Goal: Communication & Community: Answer question/provide support

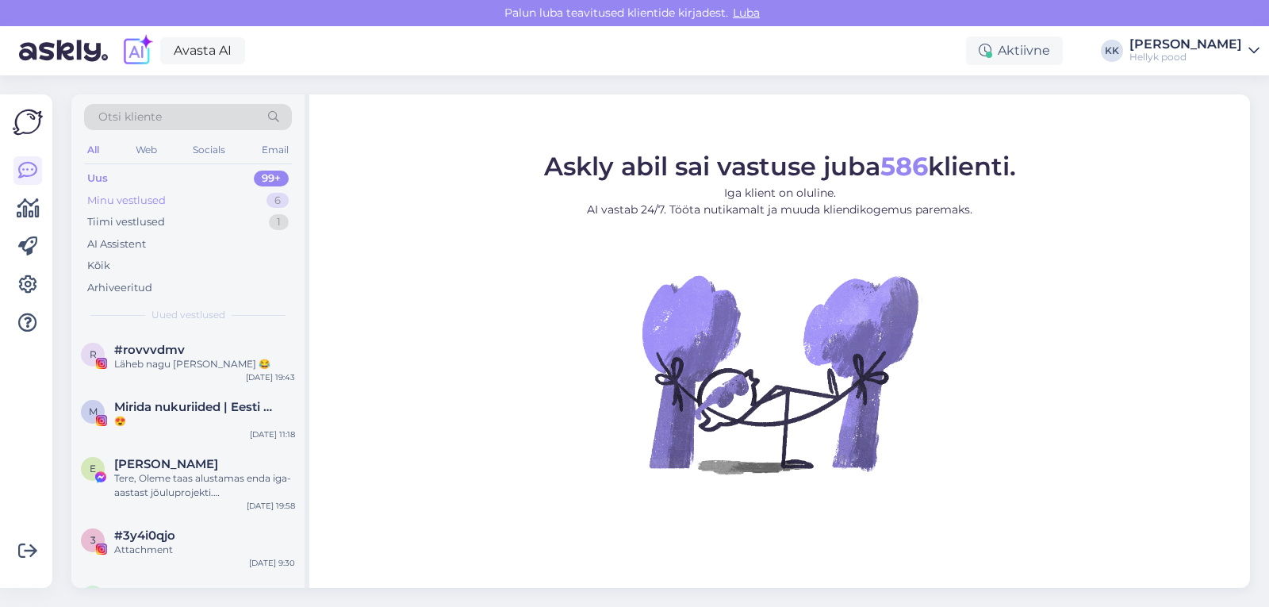
click at [129, 195] on div "Minu vestlused" at bounding box center [126, 201] width 79 height 16
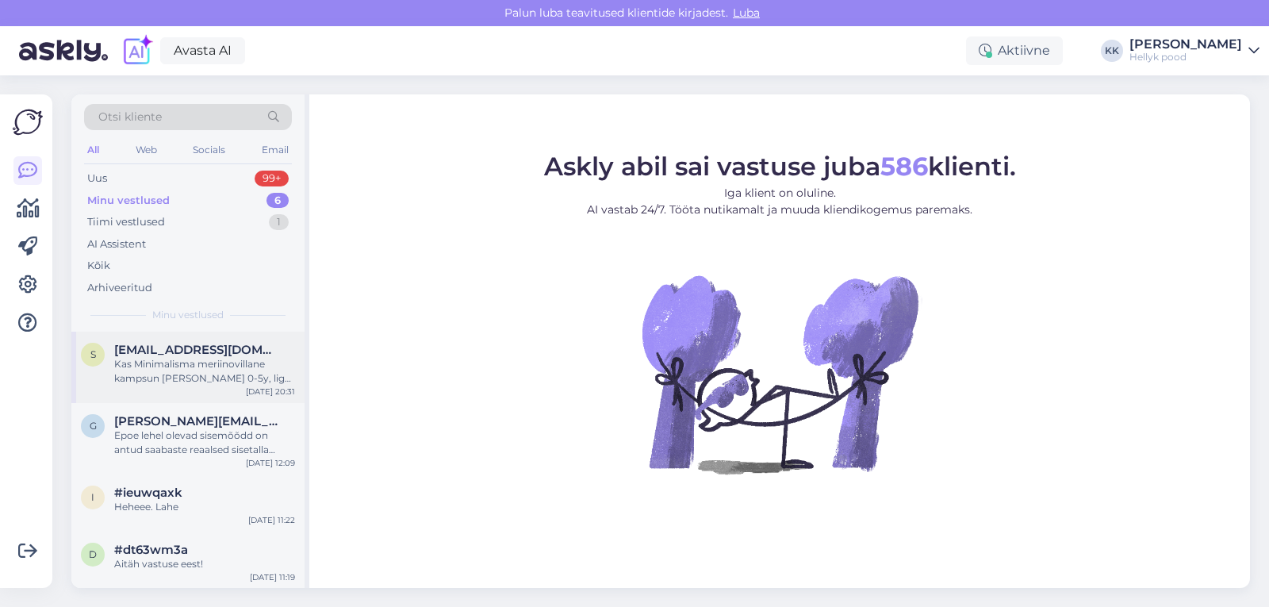
click at [156, 357] on div "Kas Minimalisma meriinovillane kampsun Delmar 0-5y, light grey on sama paks kui…" at bounding box center [204, 371] width 181 height 29
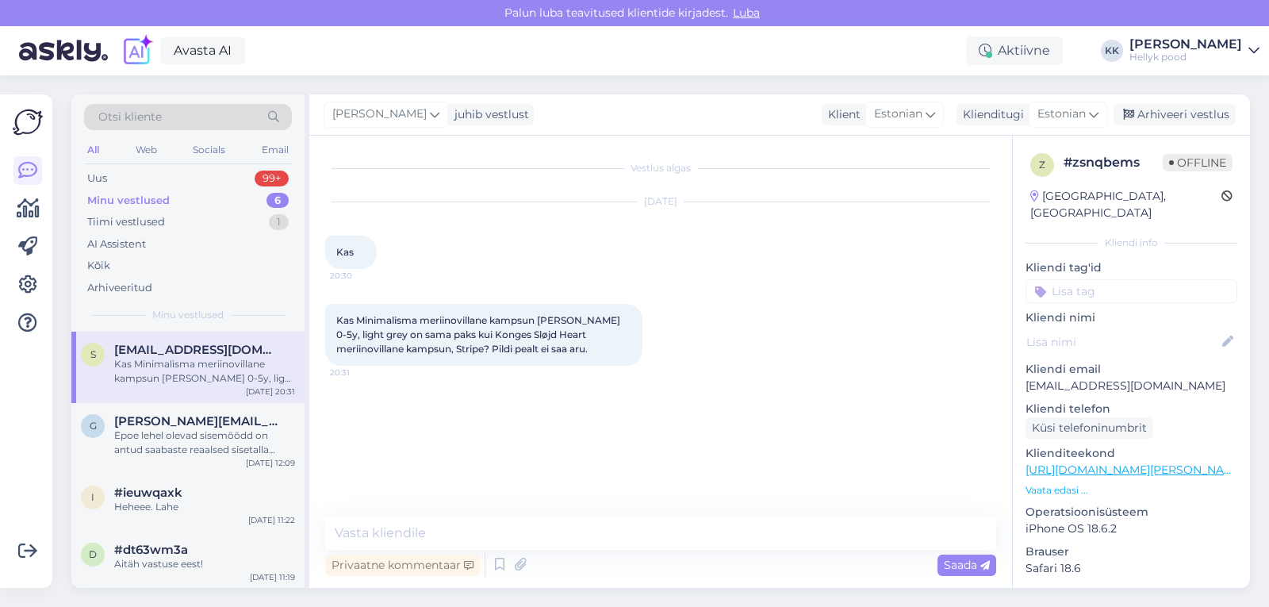
drag, startPoint x: 424, startPoint y: 535, endPoint x: 682, endPoint y: 398, distance: 292.1
click at [682, 398] on div "Vestlus algas Oct 13 2025 Kas 20:30 Kas Minimalisma meriinovillane kampsun Delm…" at bounding box center [667, 327] width 685 height 351
click at [409, 535] on textarea at bounding box center [660, 532] width 671 height 33
drag, startPoint x: 409, startPoint y: 535, endPoint x: 598, endPoint y: 528, distance: 188.9
click at [598, 528] on textarea at bounding box center [660, 532] width 671 height 33
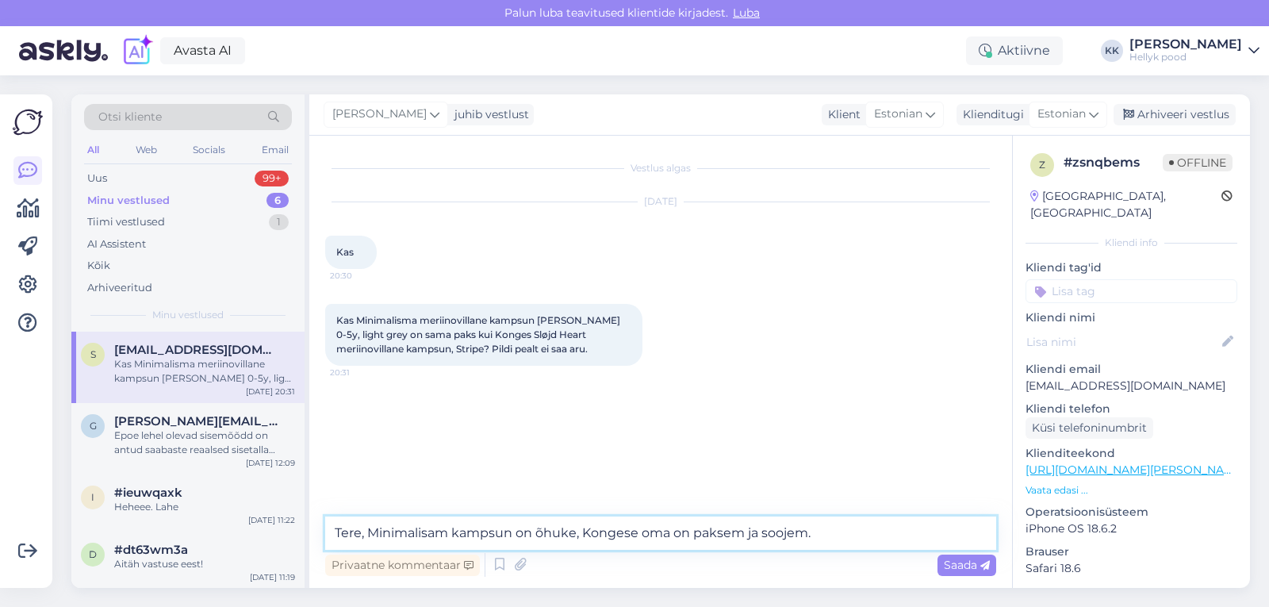
click at [451, 534] on textarea "Tere, Minimalisam kampsun on õhuke, Kongese oma on paksem ja soojem." at bounding box center [660, 532] width 671 height 33
type textarea "Tere, Minimalisma kampsun on õhuke, Kongese oma on paksem ja soojem."
click at [957, 566] on span "Saada" at bounding box center [967, 565] width 46 height 14
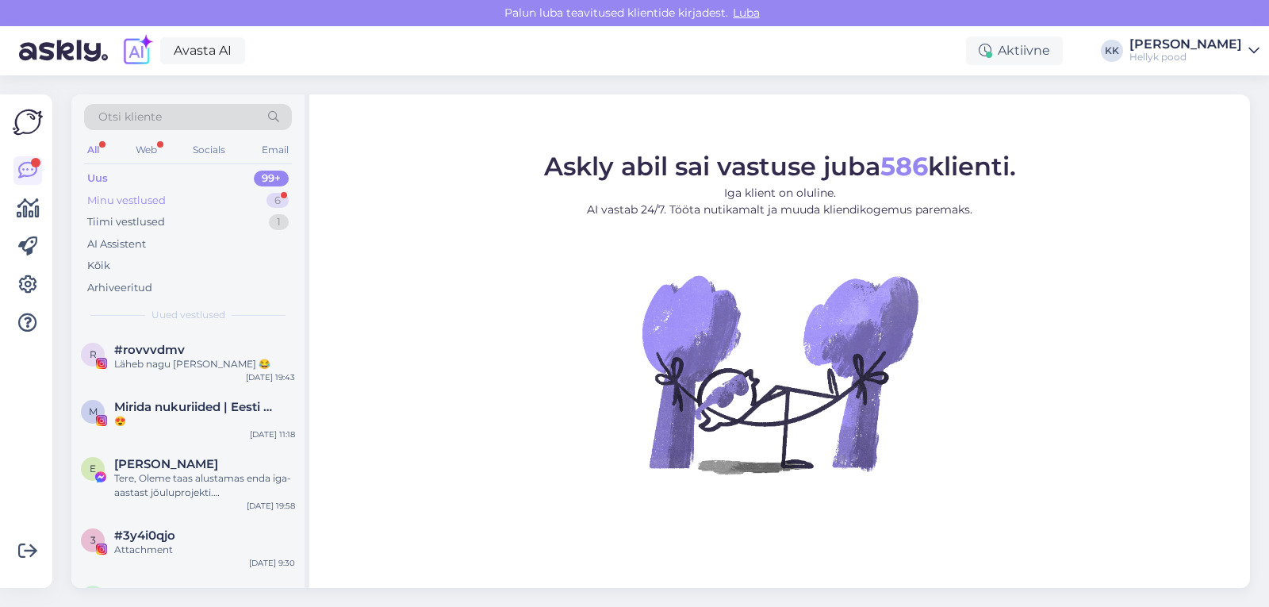
click at [152, 202] on div "Minu vestlused" at bounding box center [126, 201] width 79 height 16
